Goal: Complete application form

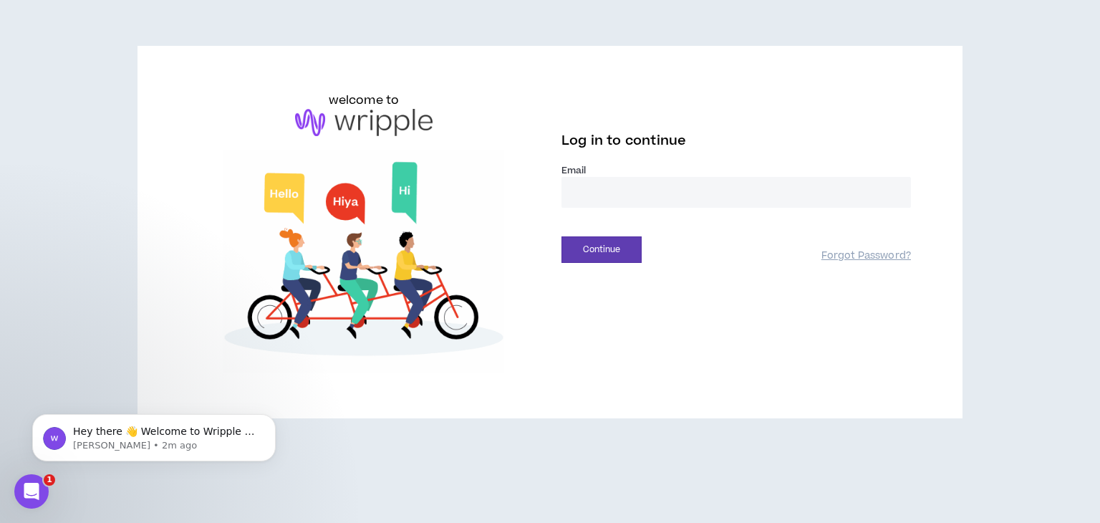
click at [659, 214] on div "Email *" at bounding box center [735, 191] width 349 height 55
click at [657, 190] on input "email" at bounding box center [735, 192] width 349 height 31
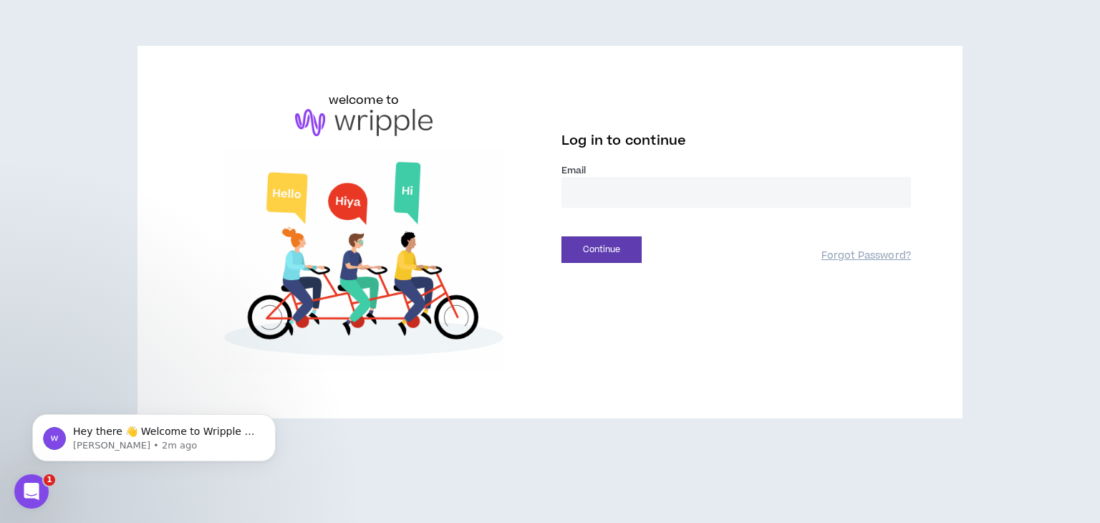
type input "**********"
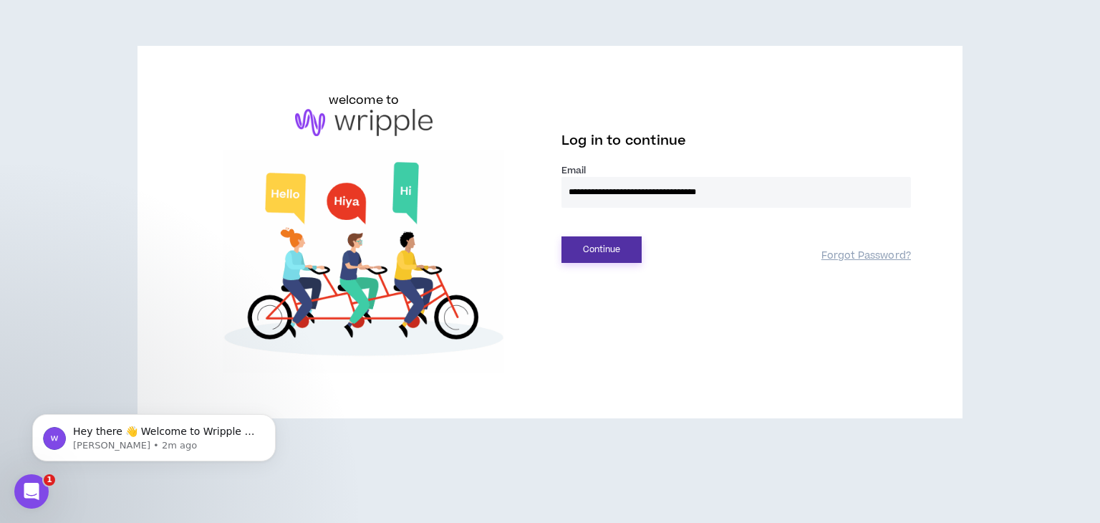
click at [603, 258] on button "Continue" at bounding box center [601, 249] width 80 height 26
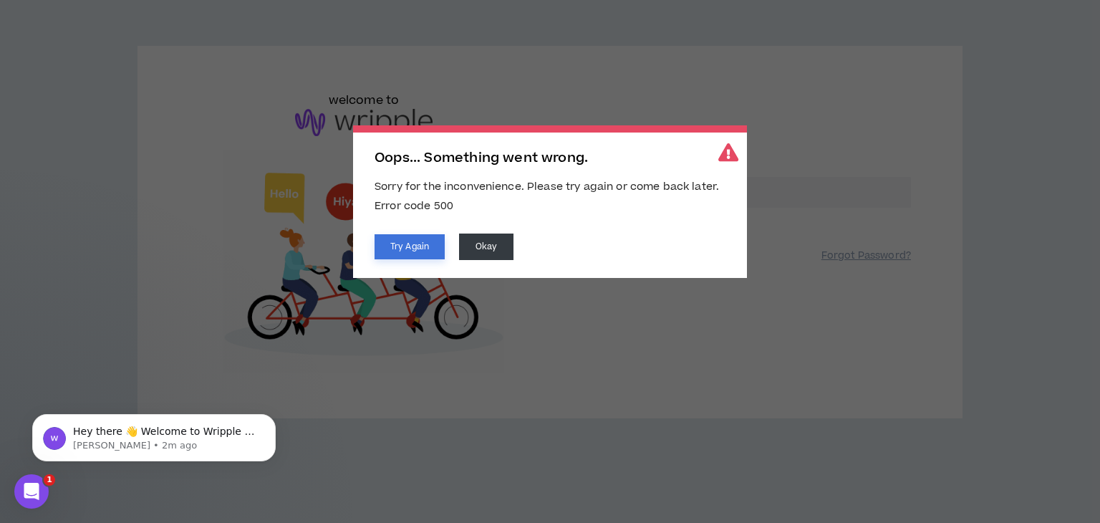
click at [427, 249] on button "Try Again" at bounding box center [409, 246] width 70 height 25
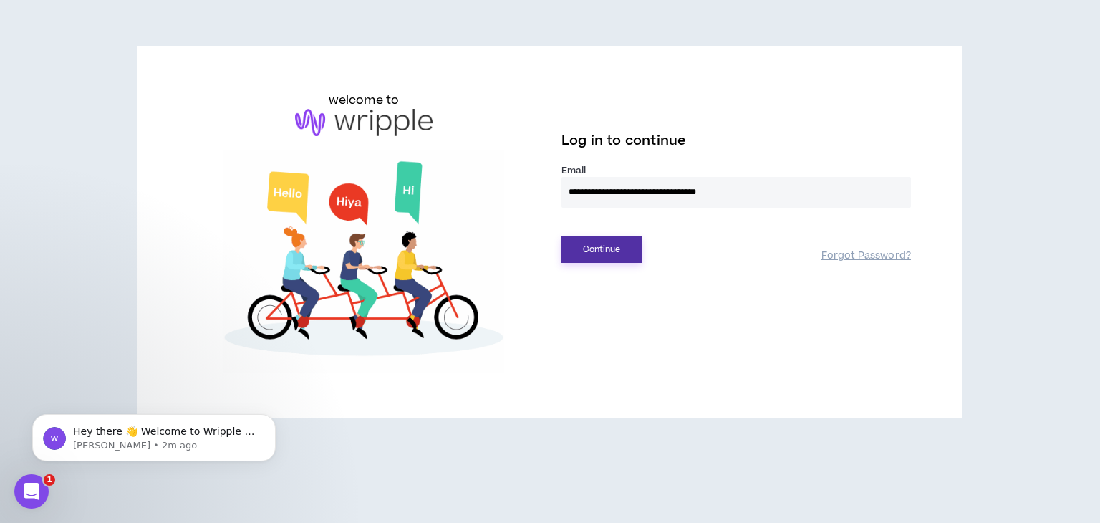
click at [636, 241] on button "Continue" at bounding box center [601, 249] width 80 height 26
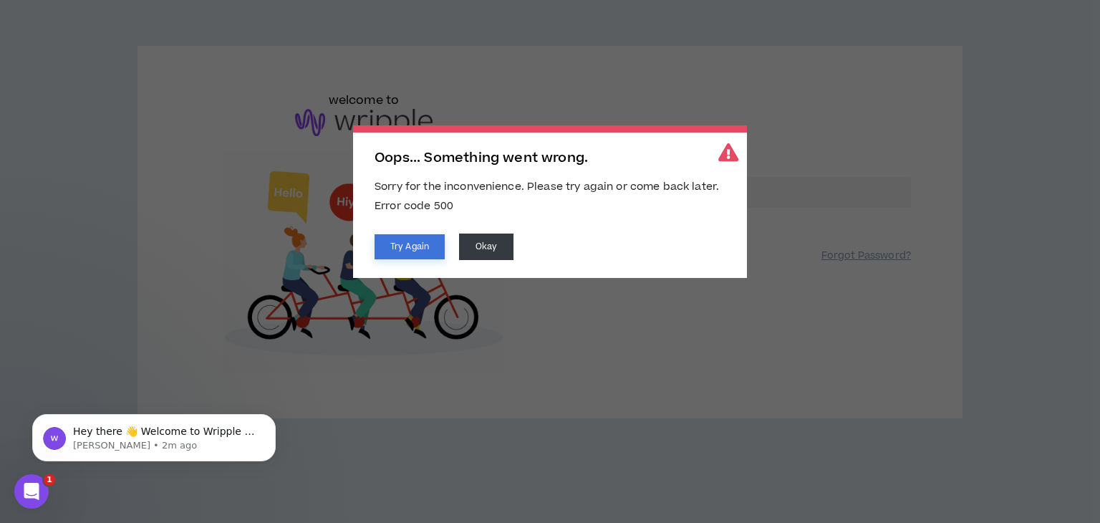
click at [428, 242] on button "Try Again" at bounding box center [409, 246] width 70 height 25
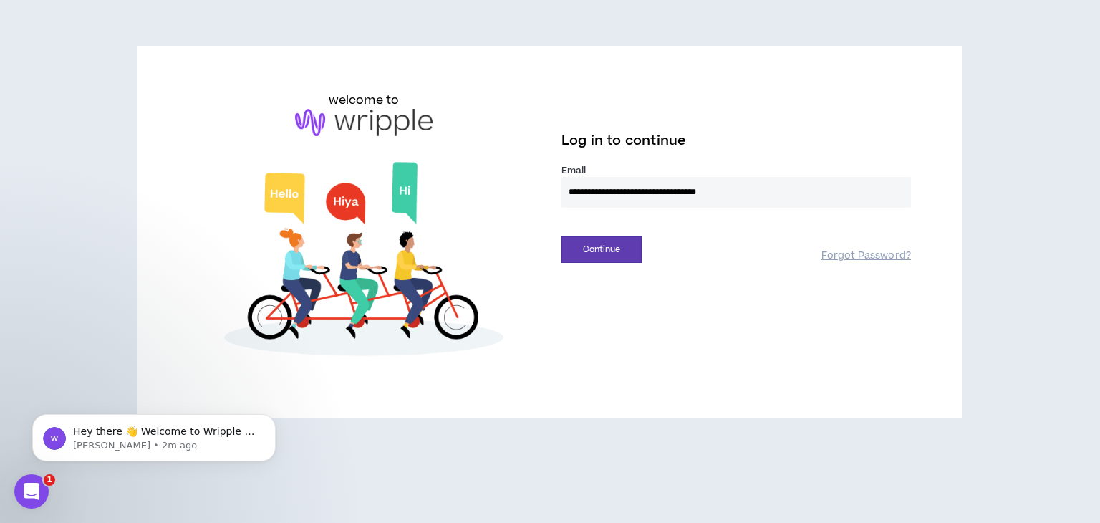
click at [786, 198] on input "**********" at bounding box center [735, 192] width 349 height 31
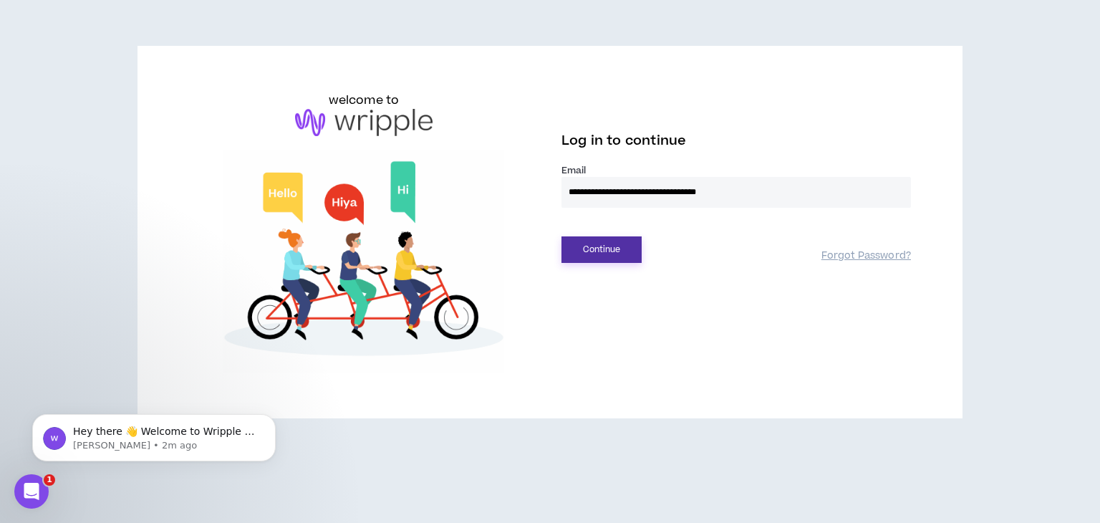
click at [621, 244] on button "Continue" at bounding box center [601, 249] width 80 height 26
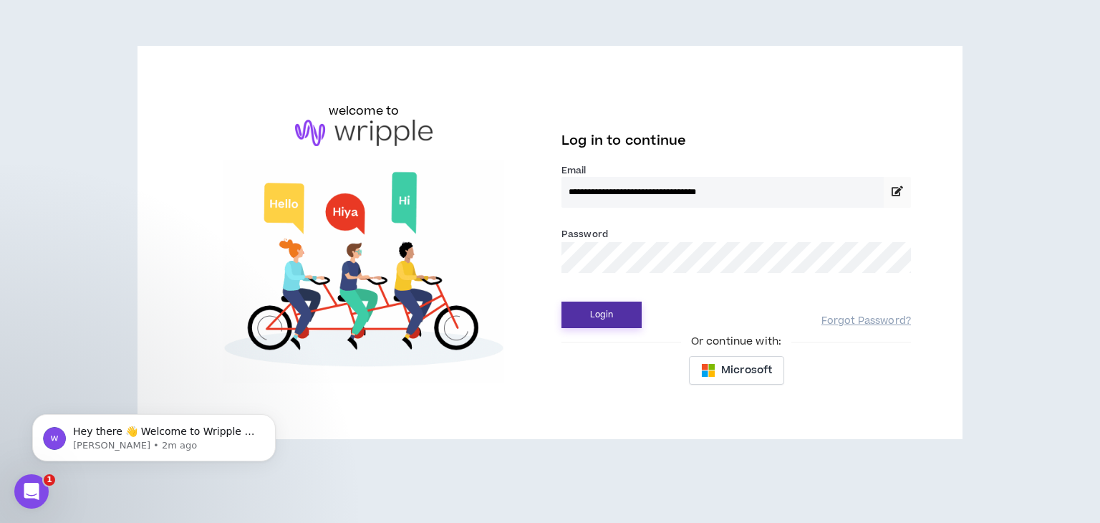
click at [598, 307] on button "Login" at bounding box center [601, 314] width 80 height 26
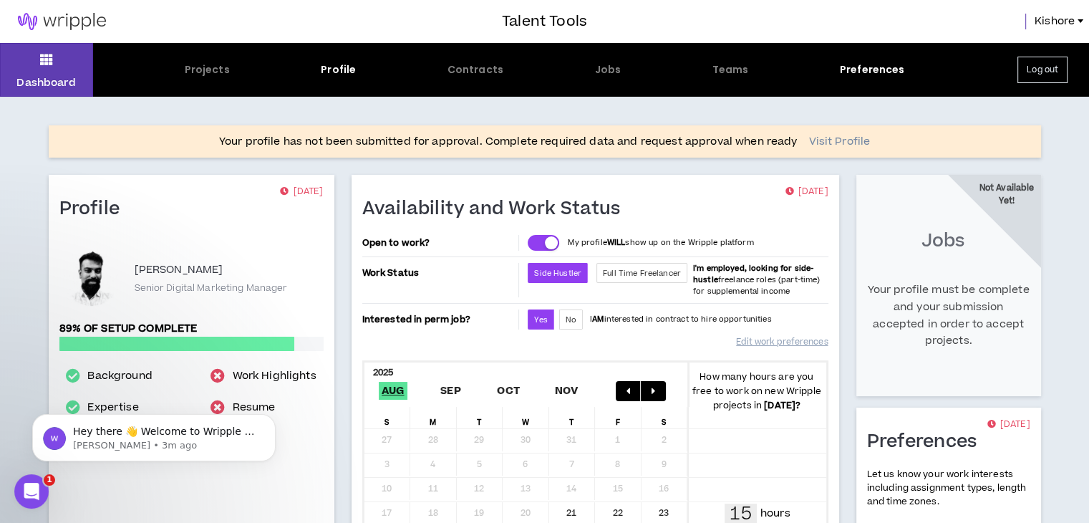
click at [847, 138] on link "Visit Profile" at bounding box center [839, 142] width 62 height 14
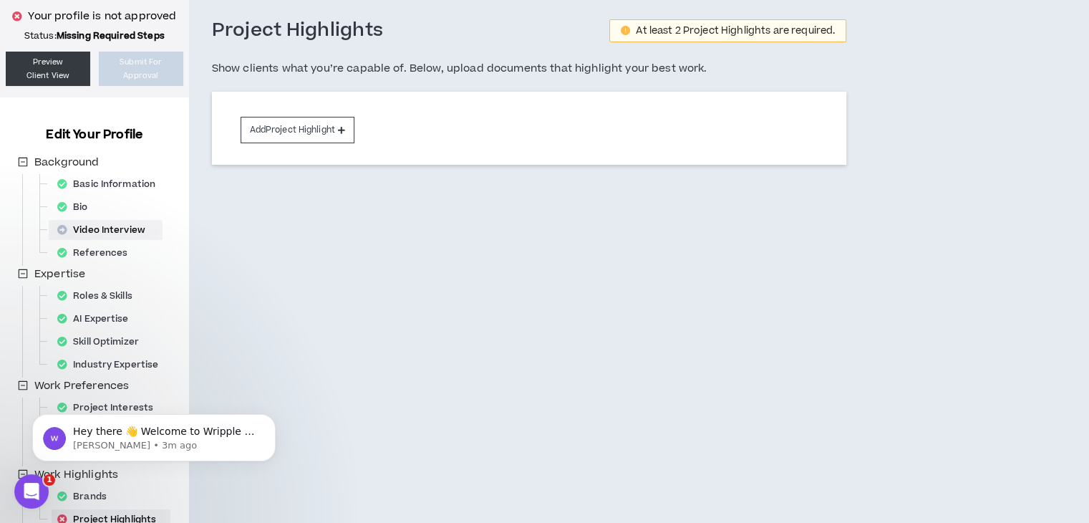
scroll to position [244, 0]
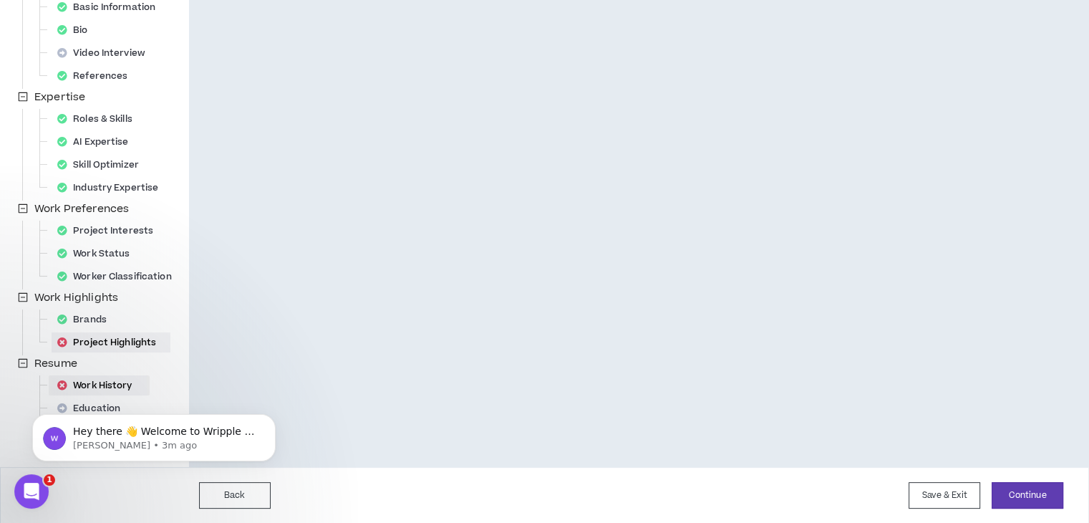
click at [105, 377] on div "Work History" at bounding box center [99, 385] width 95 height 20
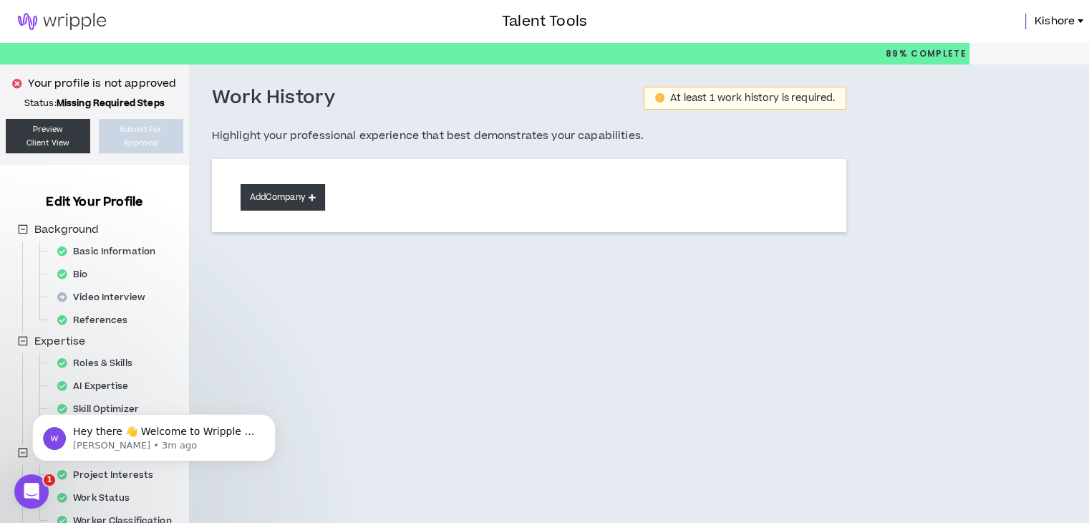
click at [283, 195] on button "Add Company" at bounding box center [283, 197] width 84 height 26
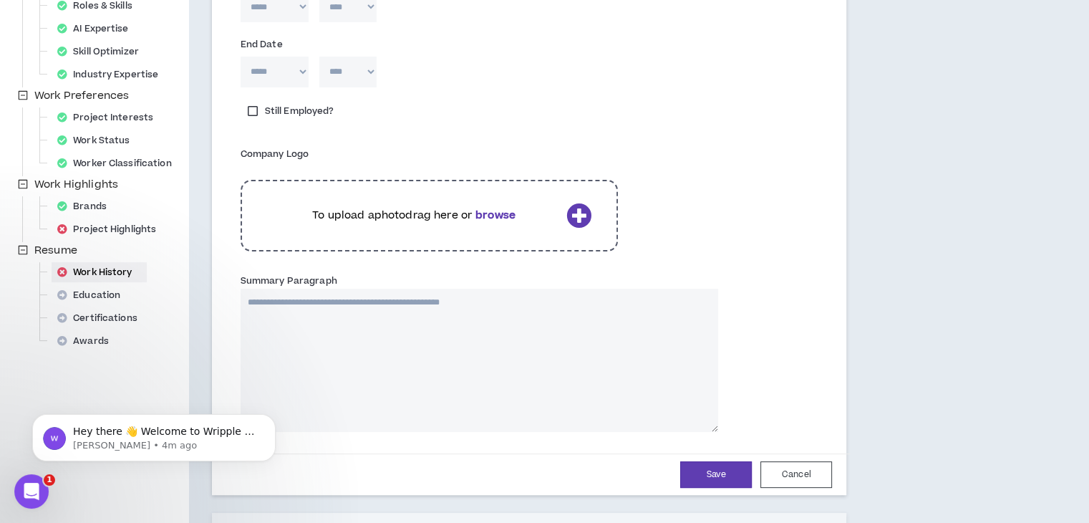
scroll to position [546, 0]
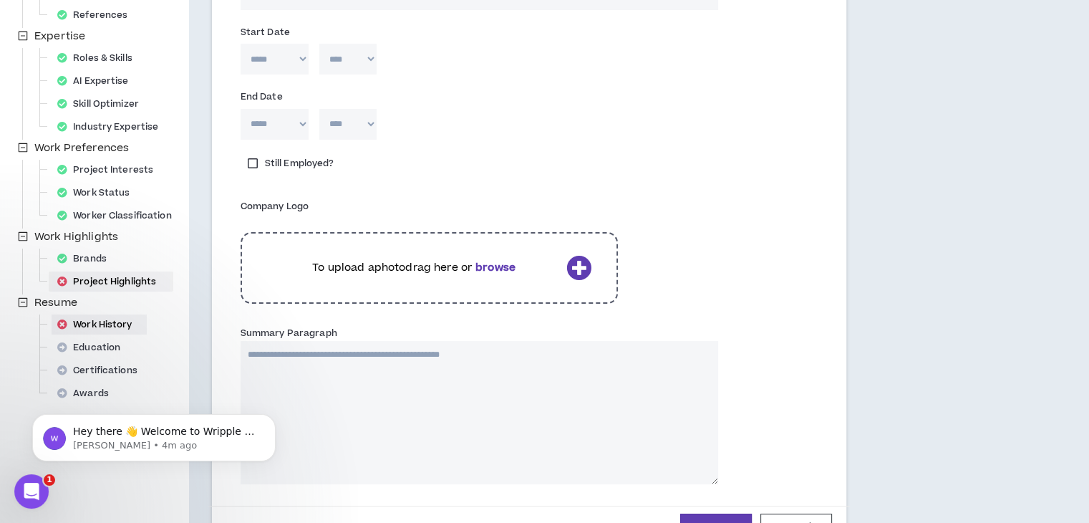
click at [120, 287] on div "Project Highlights" at bounding box center [111, 281] width 119 height 20
